Goal: Information Seeking & Learning: Stay updated

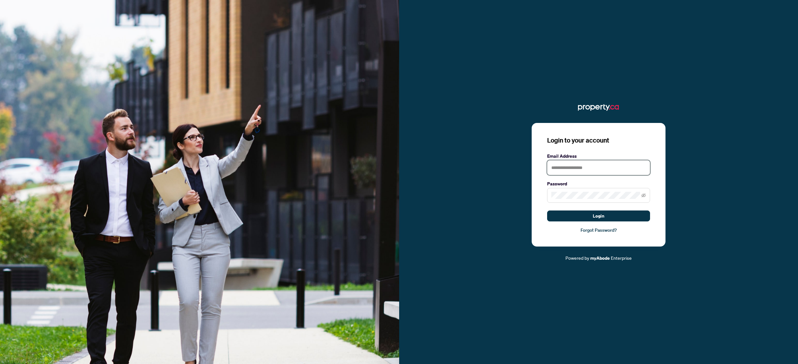
click at [556, 168] on input "text" at bounding box center [598, 167] width 103 height 15
type input "**********"
click at [599, 216] on span "Login" at bounding box center [599, 216] width 12 height 10
click at [644, 196] on icon "eye-invisible" at bounding box center [643, 195] width 1 height 1
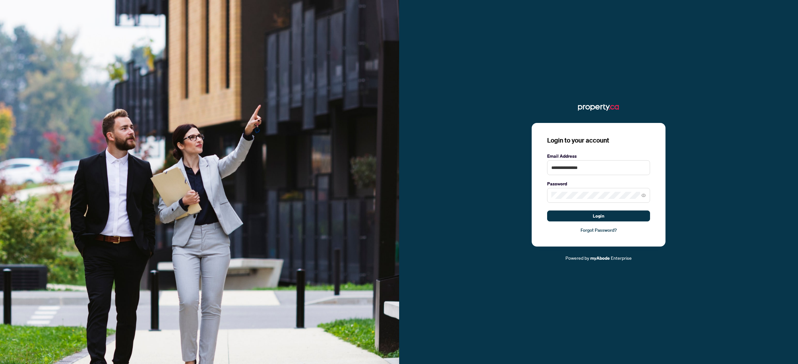
click at [599, 231] on link "Forgot Password?" at bounding box center [598, 229] width 103 height 7
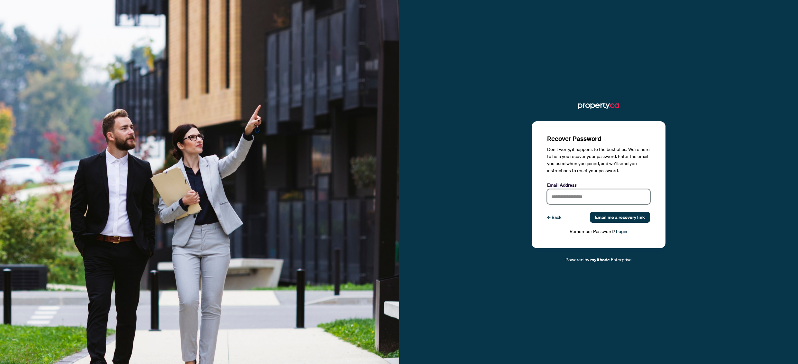
click at [573, 196] on input "text" at bounding box center [598, 196] width 103 height 15
type input "**********"
click at [621, 216] on span "Email me a recovery link" at bounding box center [620, 217] width 50 height 10
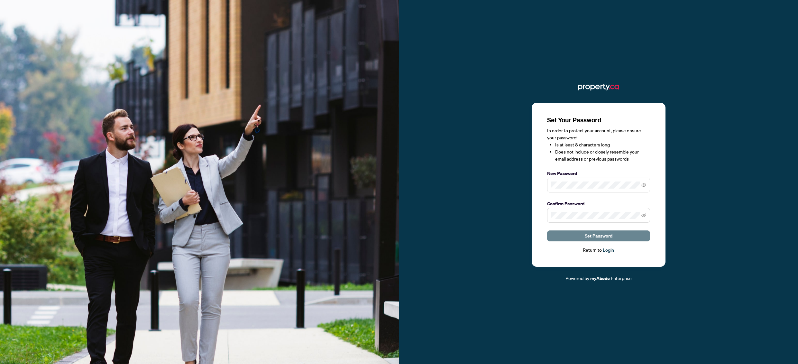
click at [600, 234] on span "Set Password" at bounding box center [599, 236] width 28 height 10
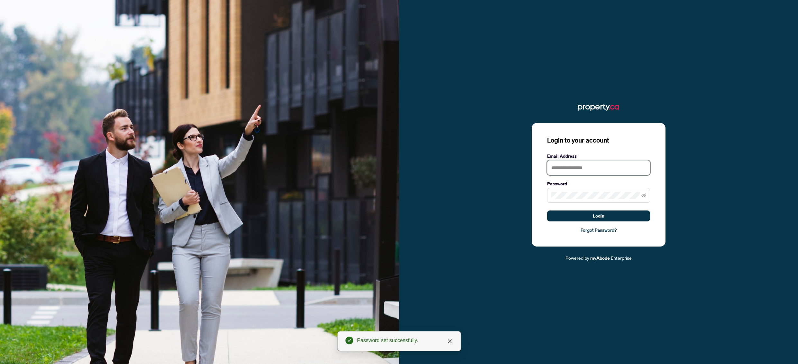
click at [579, 164] on input "text" at bounding box center [598, 167] width 103 height 15
type input "**********"
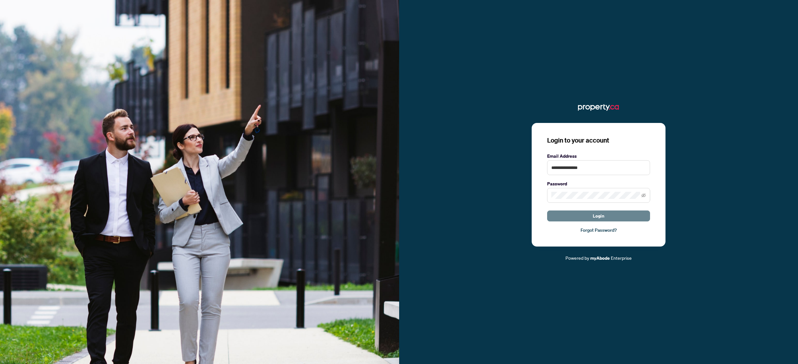
click at [594, 215] on span "Login" at bounding box center [599, 216] width 12 height 10
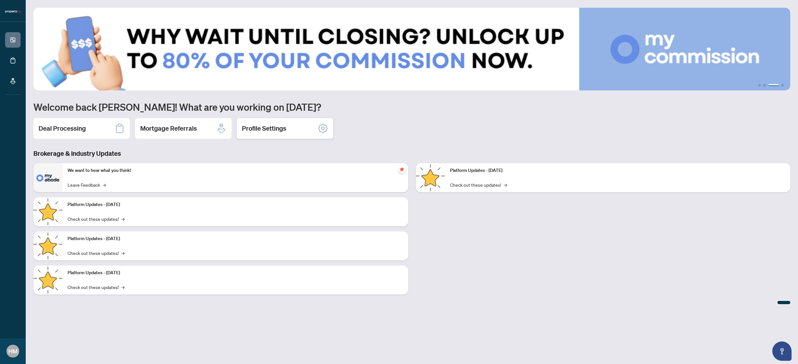
click at [323, 128] on icon at bounding box center [323, 128] width 10 height 10
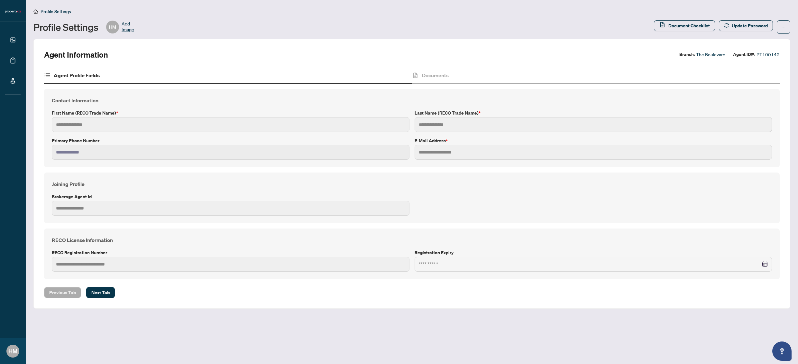
type input "****"
type input "******"
type input "**********"
type input "***"
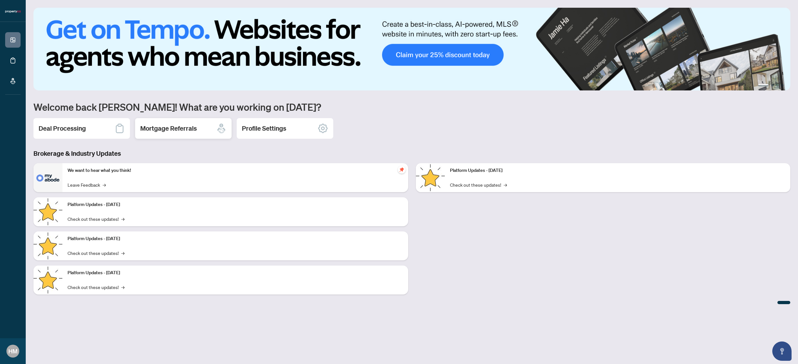
click at [191, 133] on div "Mortgage Referrals" at bounding box center [183, 128] width 97 height 21
click at [78, 127] on h2 "Deal Processing" at bounding box center [62, 128] width 47 height 9
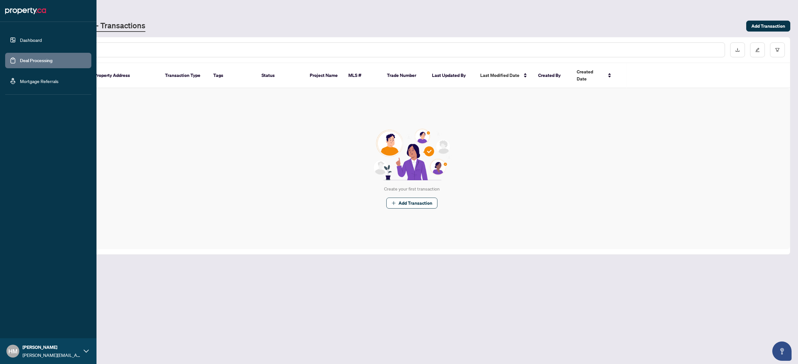
click at [28, 38] on link "Dashboard" at bounding box center [31, 40] width 22 height 6
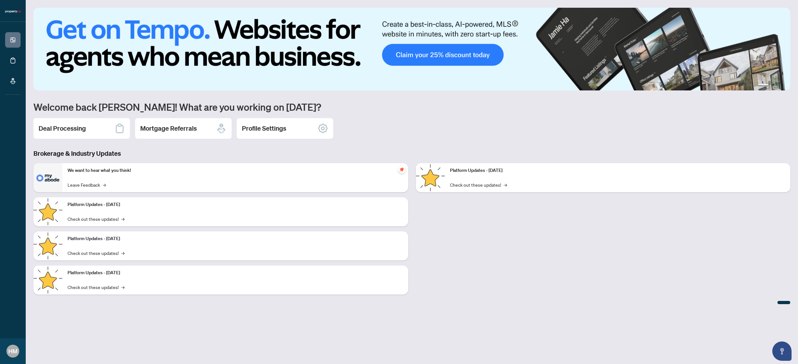
click at [497, 179] on div "Platform Updates - June 23, 2025 Check out these updates! →" at bounding box center [618, 177] width 346 height 29
click at [495, 185] on link "Check out these updates! →" at bounding box center [478, 184] width 57 height 7
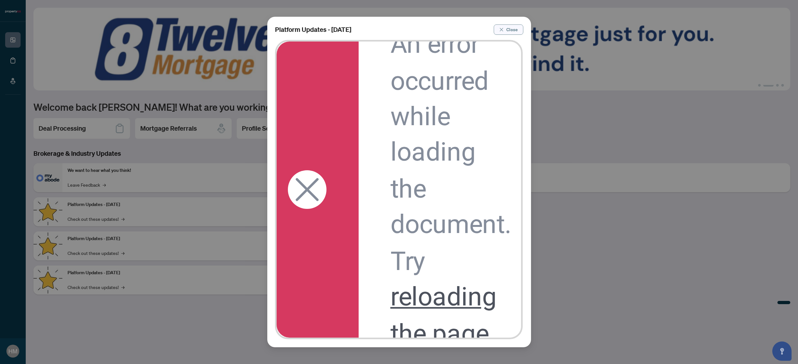
click at [514, 28] on span "Close" at bounding box center [512, 29] width 12 height 10
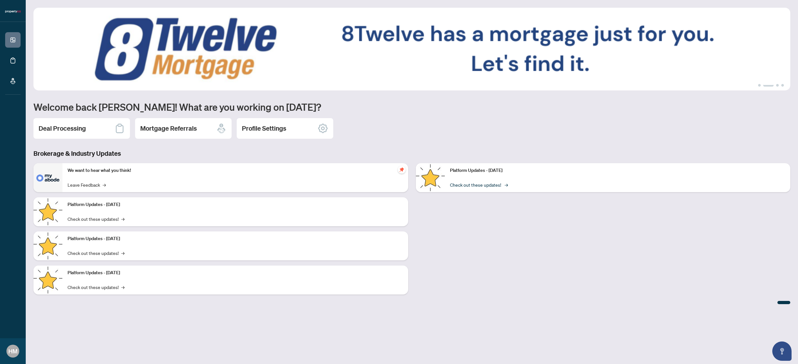
click at [465, 186] on link "Check out these updates! →" at bounding box center [478, 184] width 57 height 7
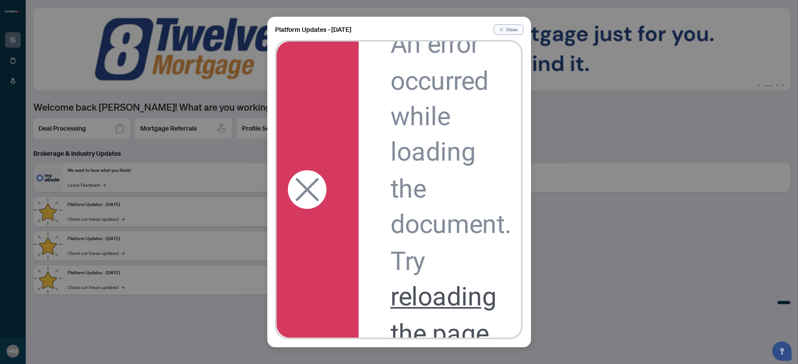
click at [497, 31] on button "Close" at bounding box center [509, 29] width 30 height 10
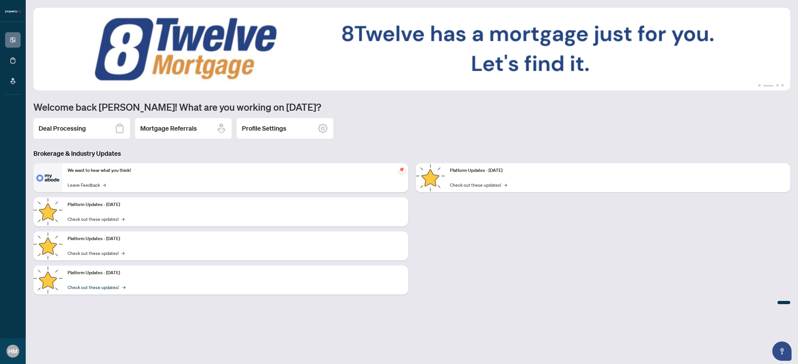
click at [116, 287] on link "Check out these updates! →" at bounding box center [96, 286] width 57 height 7
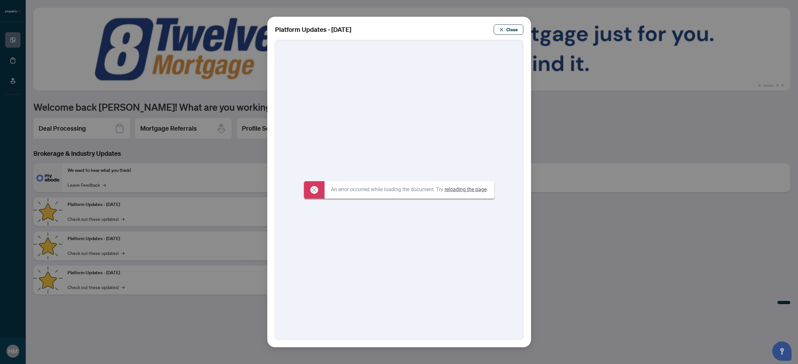
click at [466, 191] on link "reloading the page" at bounding box center [466, 189] width 42 height 6
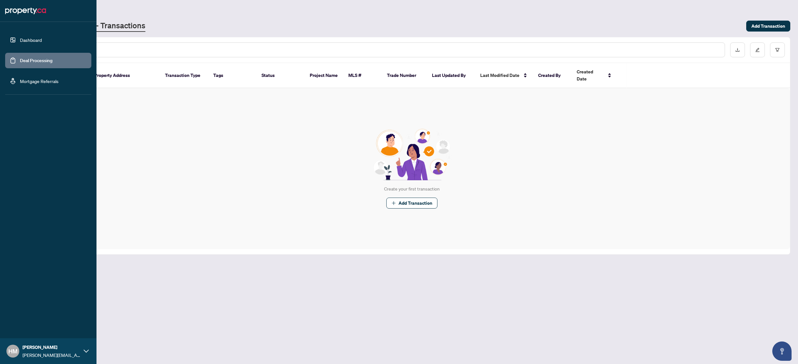
click at [20, 40] on link "Dashboard" at bounding box center [31, 40] width 22 height 6
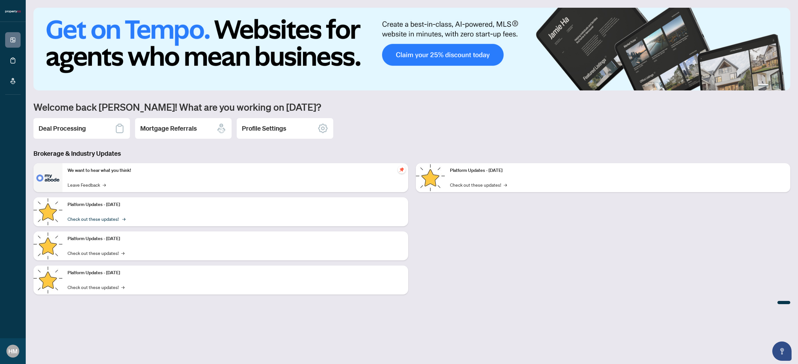
click at [79, 218] on link "Check out these updates! →" at bounding box center [96, 218] width 57 height 7
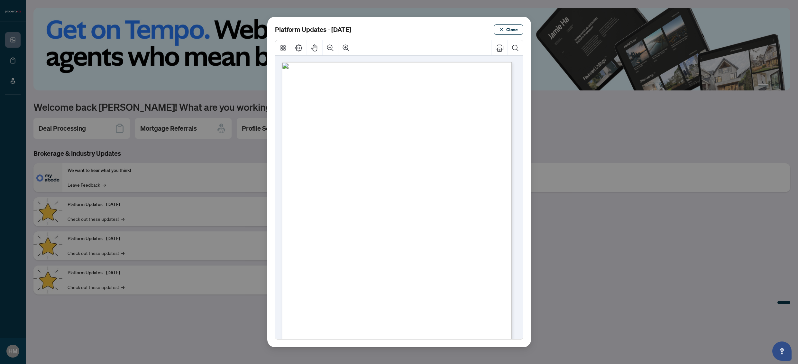
drag, startPoint x: 376, startPoint y: 171, endPoint x: 337, endPoint y: 241, distance: 80.5
click at [337, 241] on div "Platform Updates | September 16, 2025 Heads up! 🚀 ● You’ll now need to add at l…" at bounding box center [416, 236] width 269 height 348
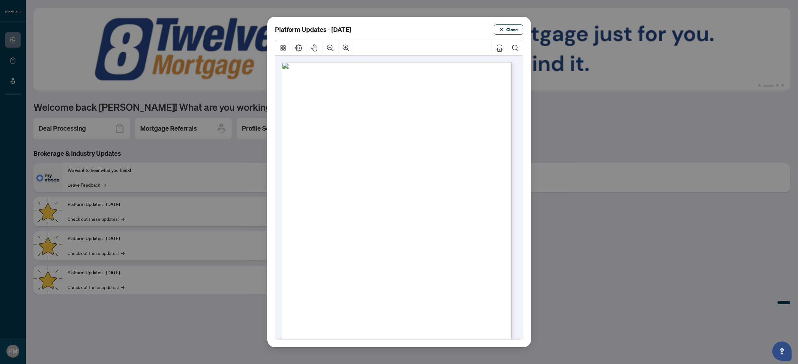
click at [419, 128] on span "Platform Updates | September 16, 2025" at bounding box center [379, 126] width 79 height 8
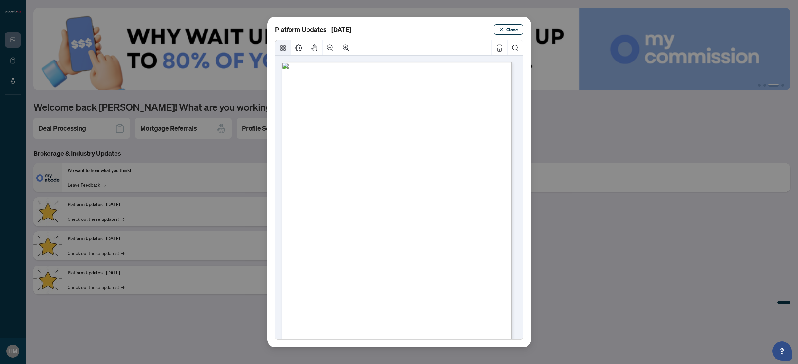
click at [285, 50] on icon "Thumbnails" at bounding box center [283, 47] width 5 height 5
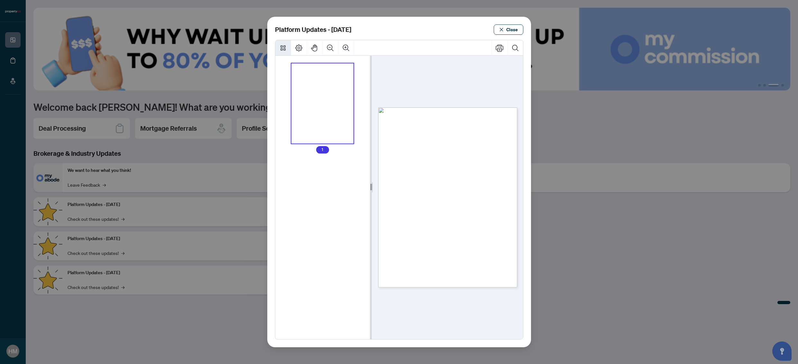
click at [285, 50] on icon "Thumbnails" at bounding box center [283, 47] width 5 height 5
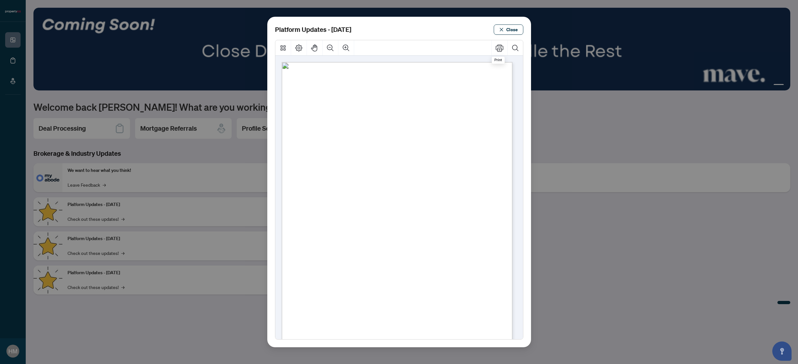
click at [511, 32] on span "Close" at bounding box center [512, 29] width 12 height 10
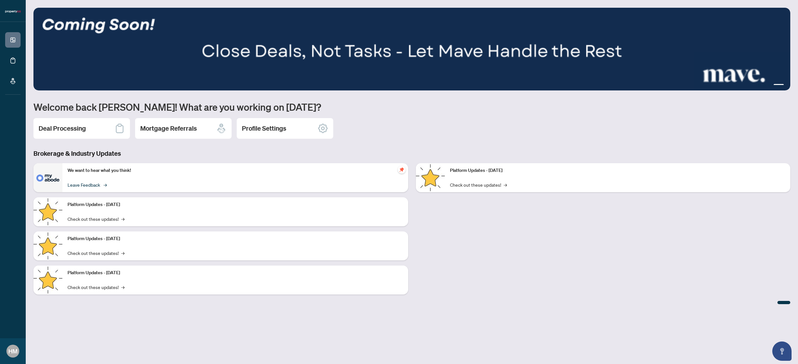
click at [84, 187] on link "Leave Feedback →" at bounding box center [87, 184] width 38 height 7
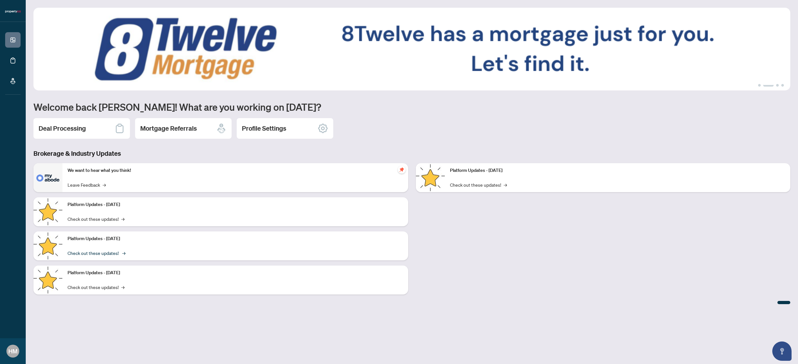
click at [91, 253] on link "Check out these updates! →" at bounding box center [96, 252] width 57 height 7
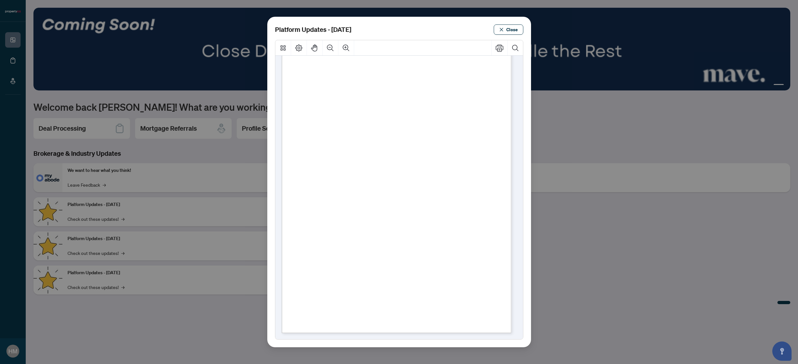
scroll to position [55, 0]
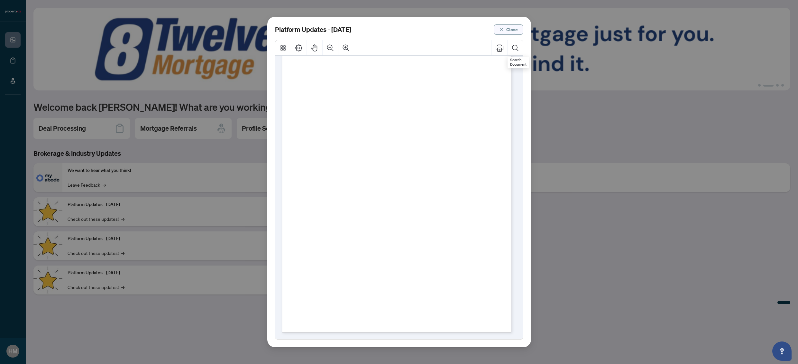
click at [511, 29] on span "Close" at bounding box center [512, 29] width 12 height 10
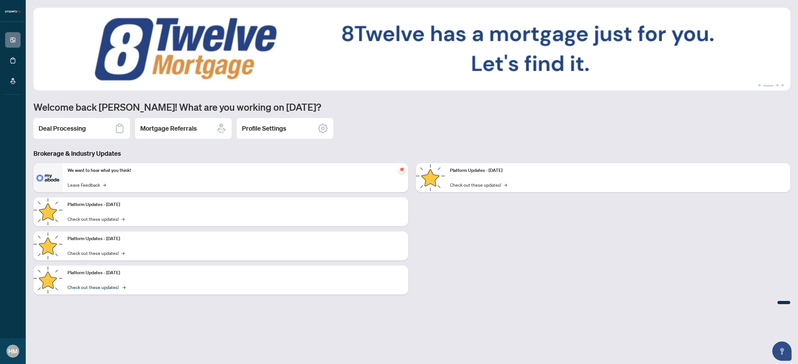
click at [100, 289] on link "Check out these updates! →" at bounding box center [96, 286] width 57 height 7
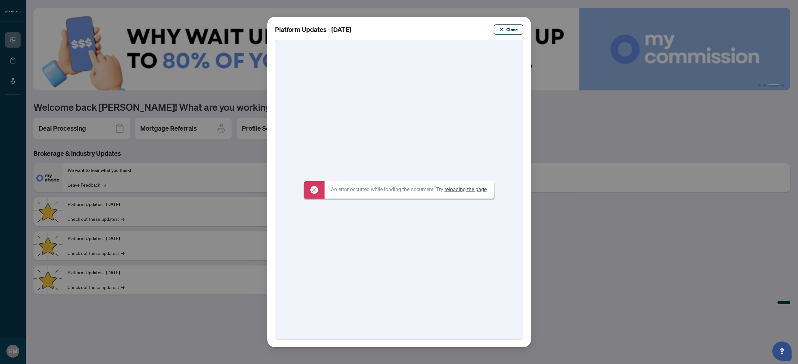
click at [134, 189] on div "Platform Updates - July 8, 2025 Close" at bounding box center [399, 182] width 798 height 364
click at [506, 30] on span "Close" at bounding box center [512, 29] width 12 height 10
